Goal: Information Seeking & Learning: Compare options

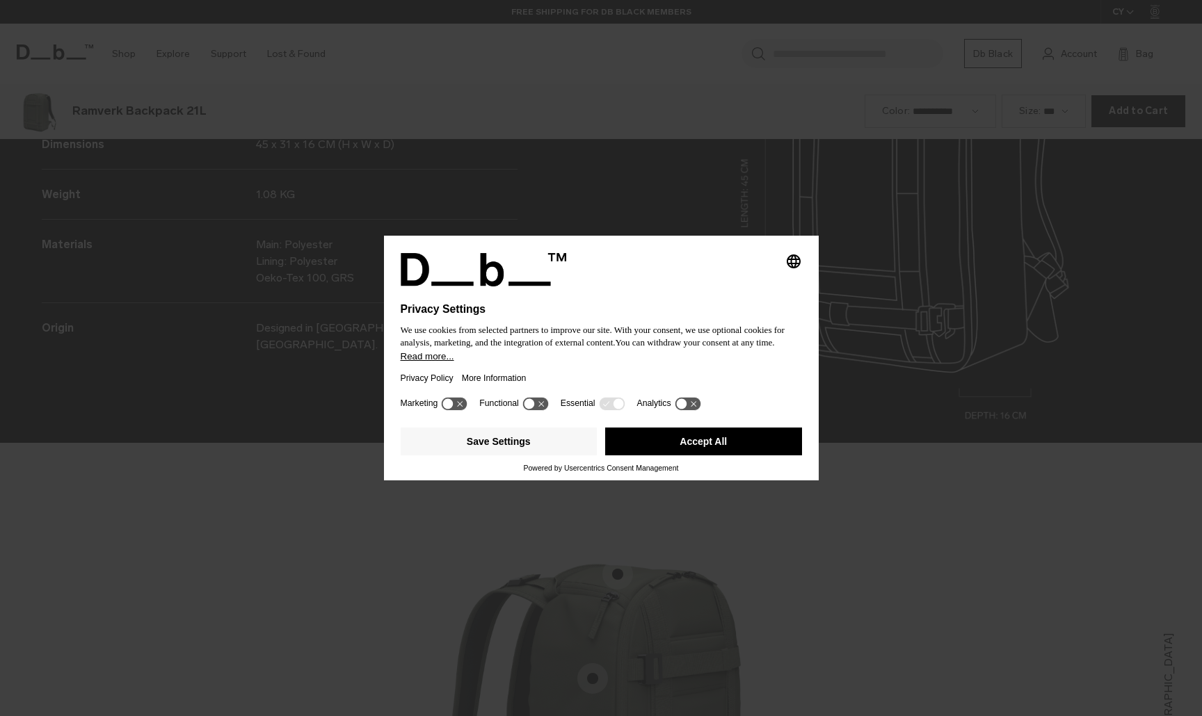
scroll to position [2149, 0]
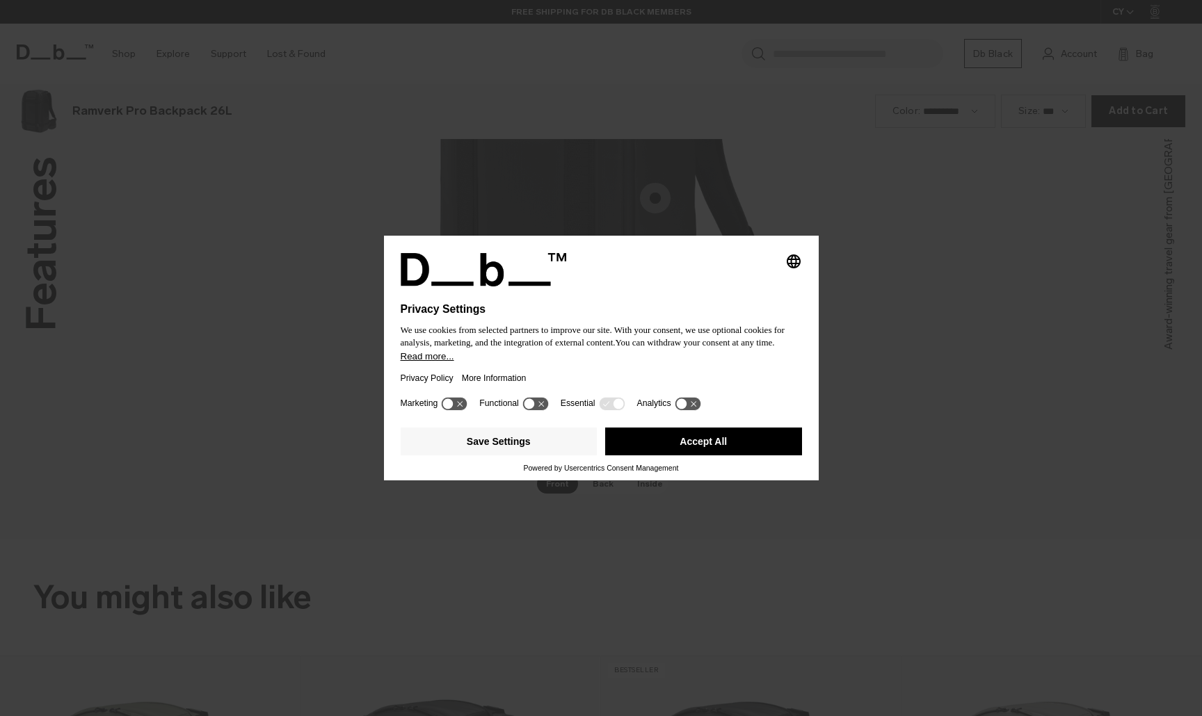
scroll to position [2149, 0]
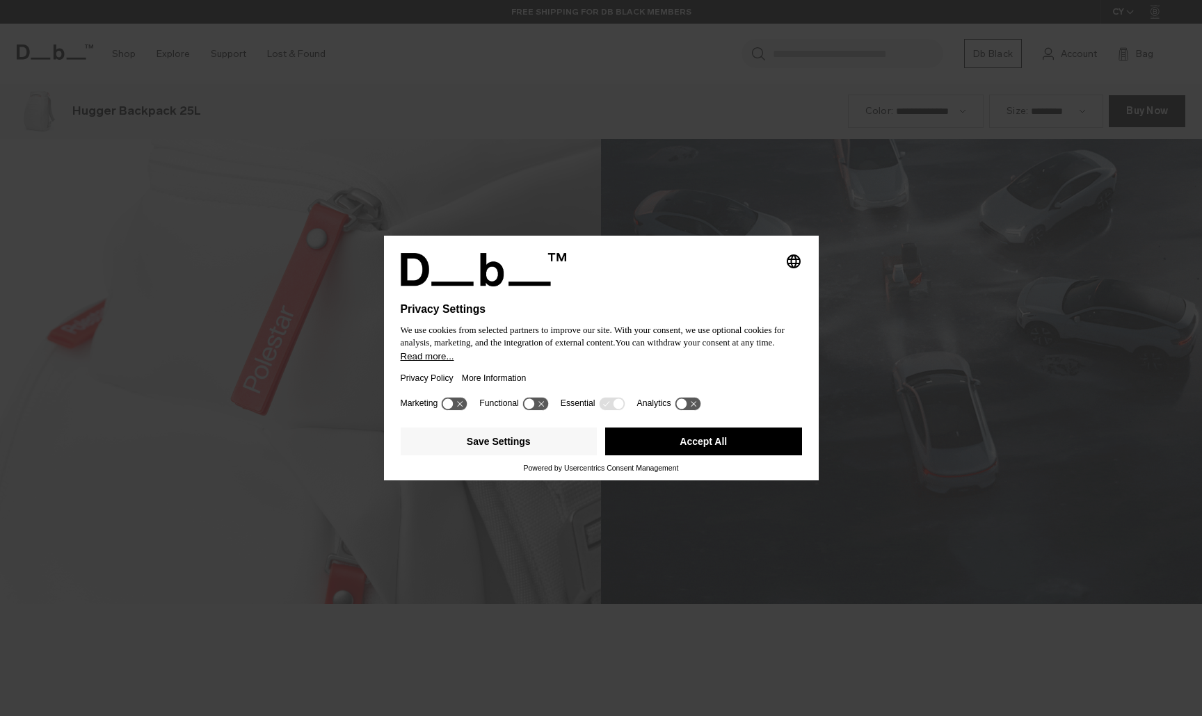
scroll to position [2149, 0]
